Goal: Task Accomplishment & Management: Use online tool/utility

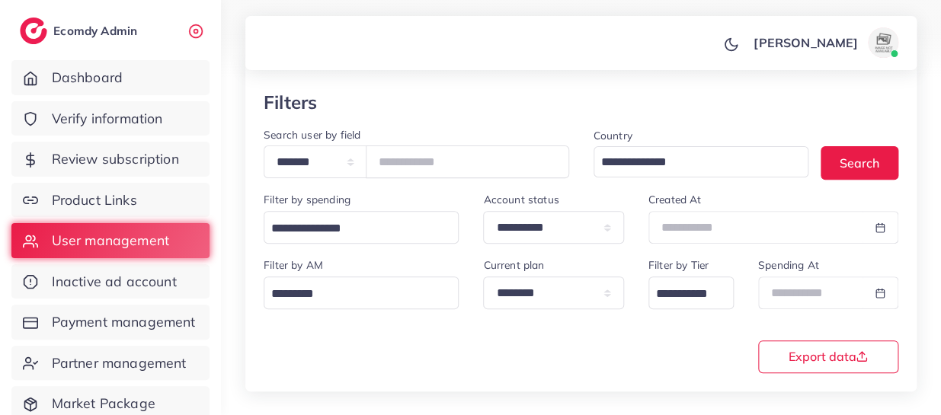
scroll to position [42, 0]
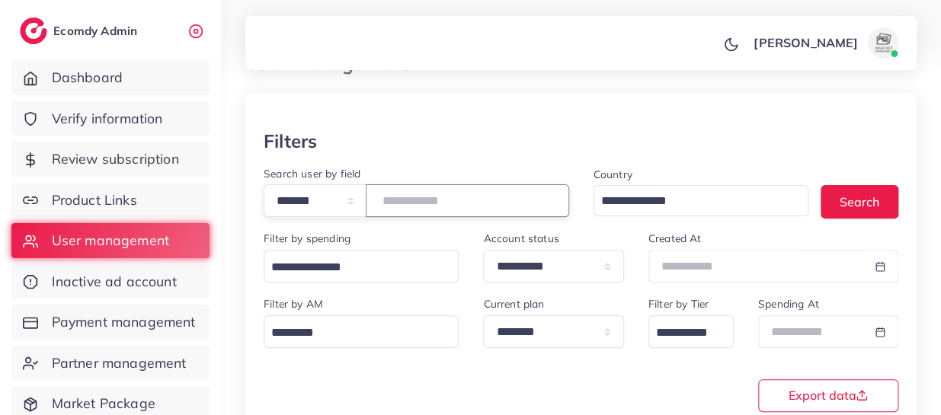
click at [433, 194] on input "*******" at bounding box center [467, 200] width 203 height 33
paste input "number"
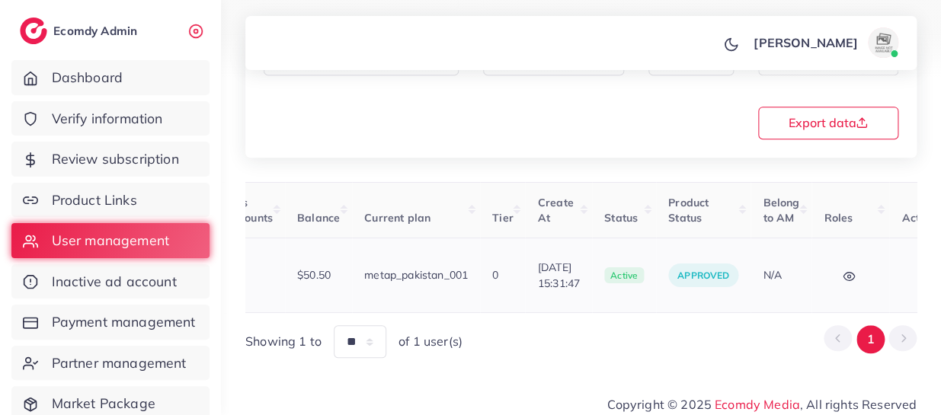
scroll to position [0, 625]
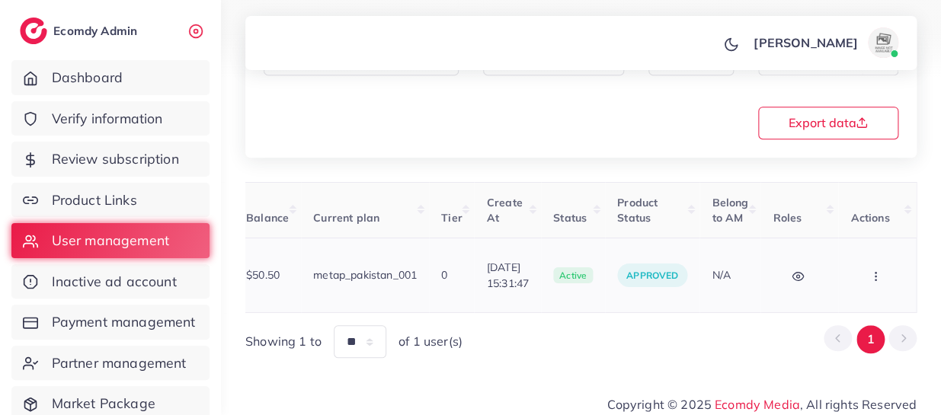
click at [870, 270] on icon "button" at bounding box center [875, 276] width 12 height 12
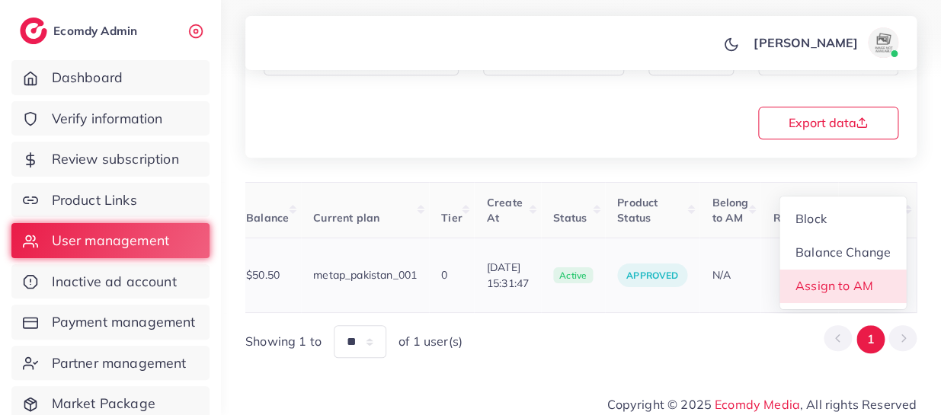
click at [837, 278] on span "Assign to AM" at bounding box center [834, 285] width 78 height 15
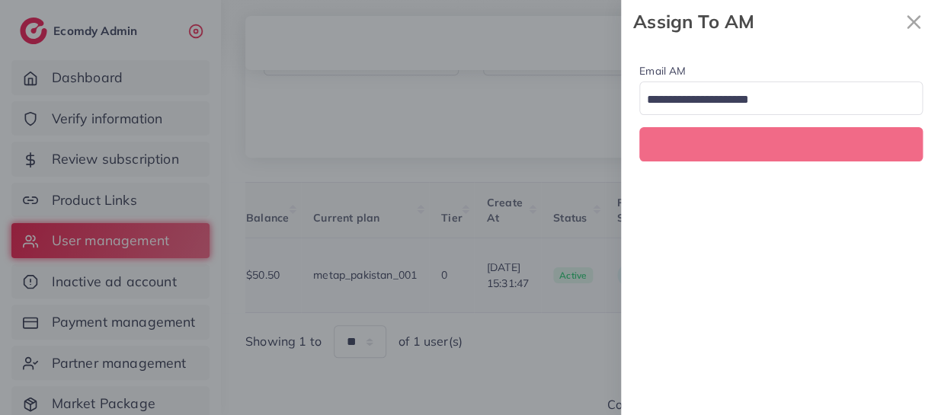
scroll to position [0, 625]
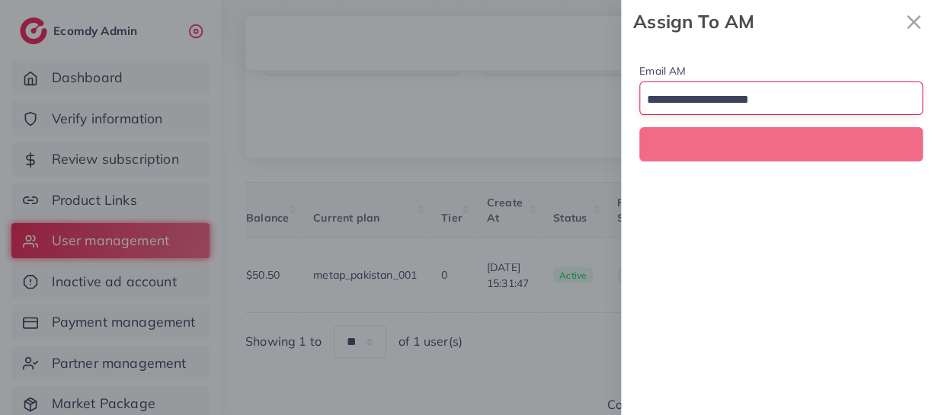
click at [709, 97] on input "Search for option" at bounding box center [772, 100] width 261 height 24
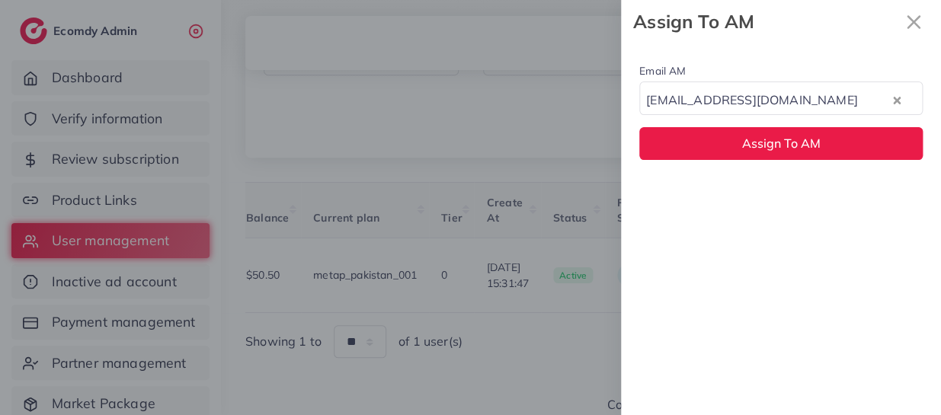
click at [750, 203] on div "Email AM [EMAIL_ADDRESS][DOMAIN_NAME] Loading... None [EMAIL_ADDRESS][DOMAIN_NA…" at bounding box center [781, 229] width 320 height 372
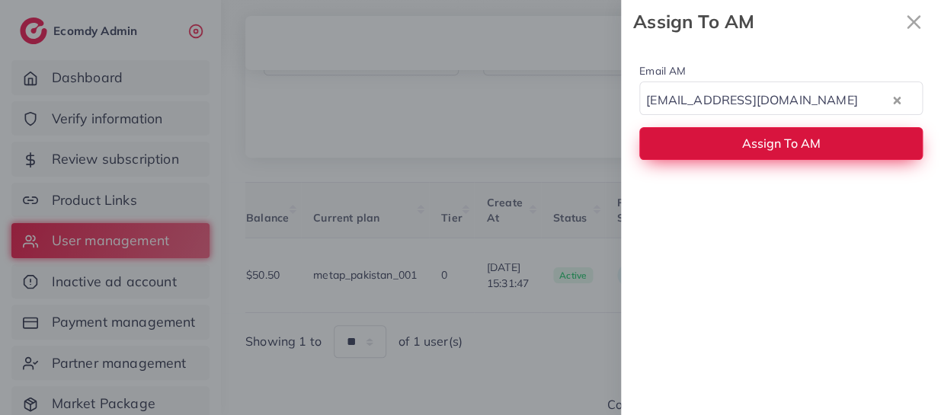
click at [715, 137] on button "Assign To AM" at bounding box center [780, 143] width 283 height 33
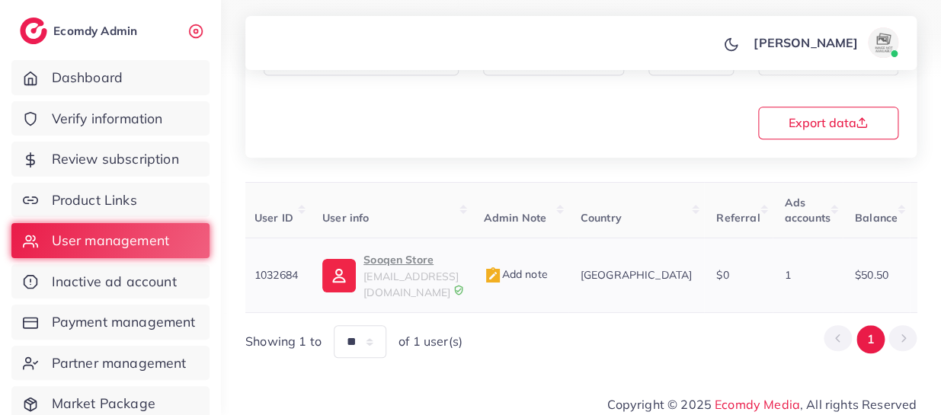
scroll to position [0, 0]
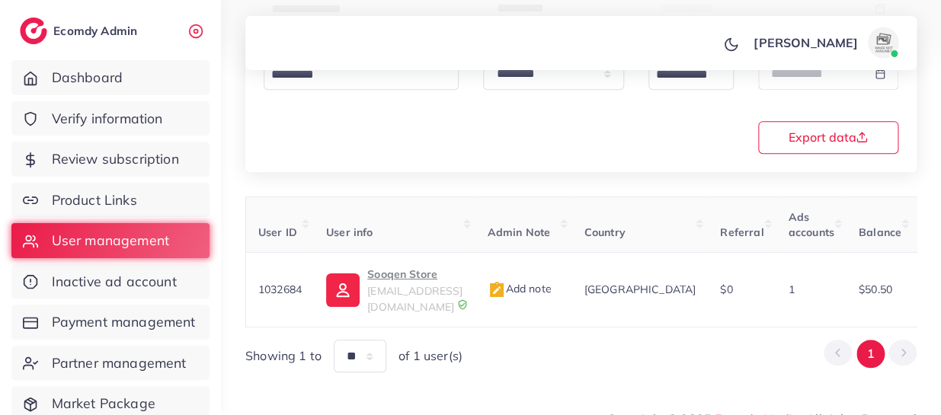
click at [466, 208] on th "User info" at bounding box center [394, 225] width 161 height 56
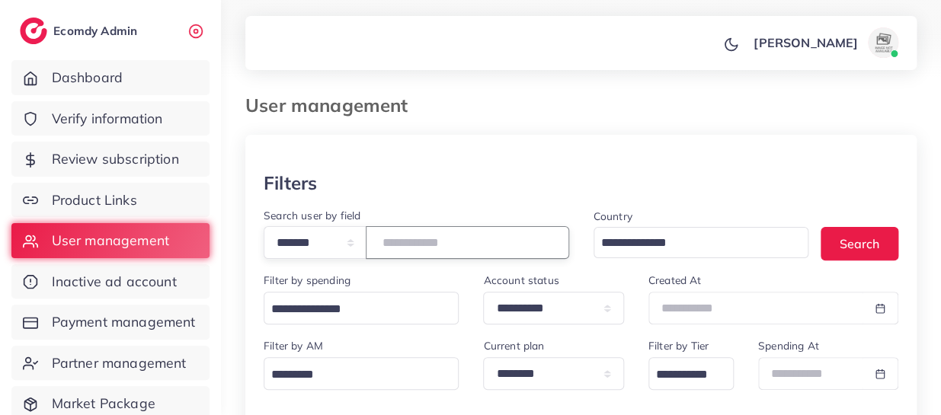
click at [425, 245] on input "*******" at bounding box center [467, 242] width 203 height 33
paste input "number"
type input "*******"
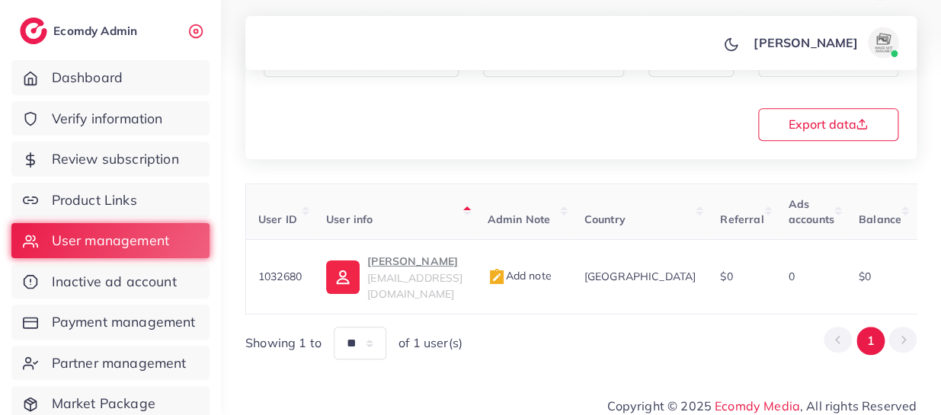
scroll to position [315, 0]
